Goal: Find specific page/section: Find specific page/section

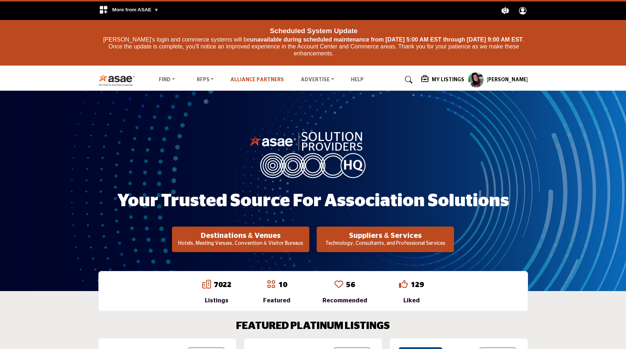
click at [240, 82] on link "Alliance Partners" at bounding box center [257, 79] width 54 height 5
